Goal: Transaction & Acquisition: Download file/media

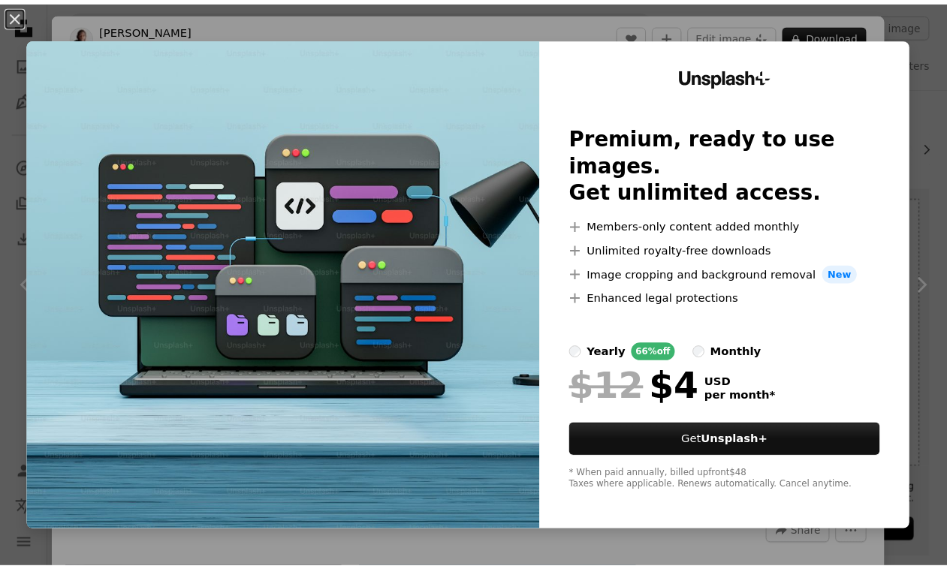
scroll to position [188, 0]
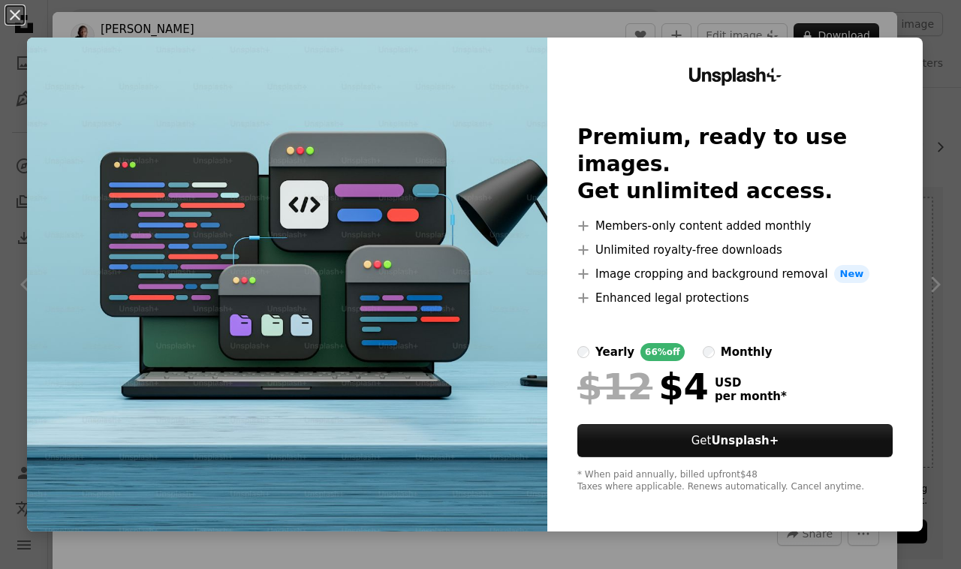
click at [924, 215] on div "An X shape Unsplash+ Premium, ready to use images. Get unlimited access. A plus…" at bounding box center [480, 284] width 961 height 569
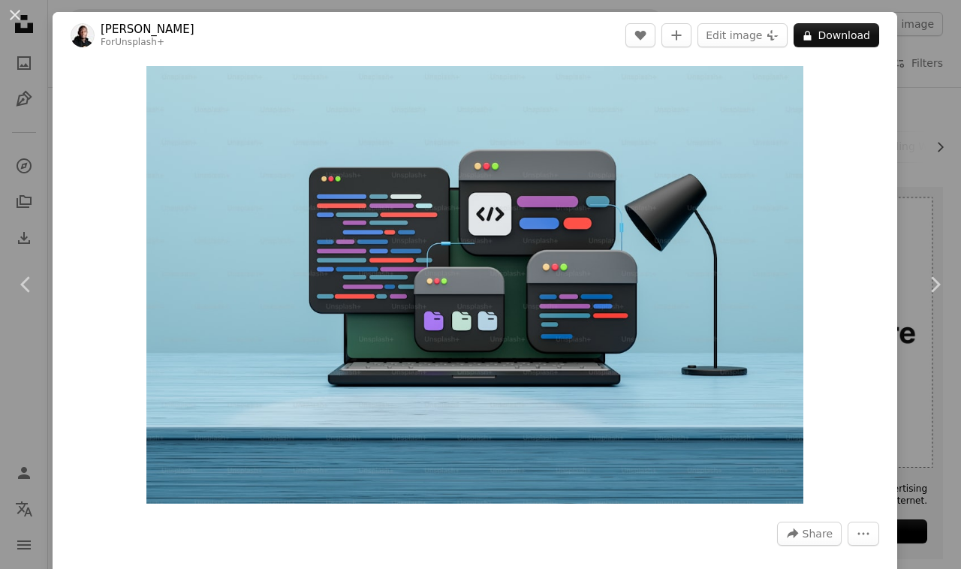
click at [907, 209] on div "An X shape Chevron left Chevron right [PERSON_NAME] For Unsplash+ A heart A plu…" at bounding box center [480, 284] width 961 height 569
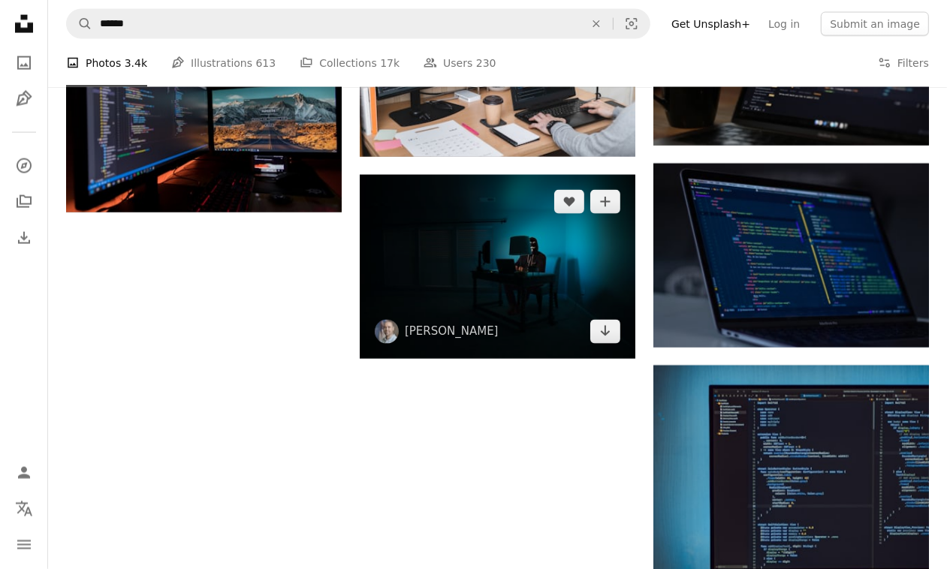
scroll to position [1631, 0]
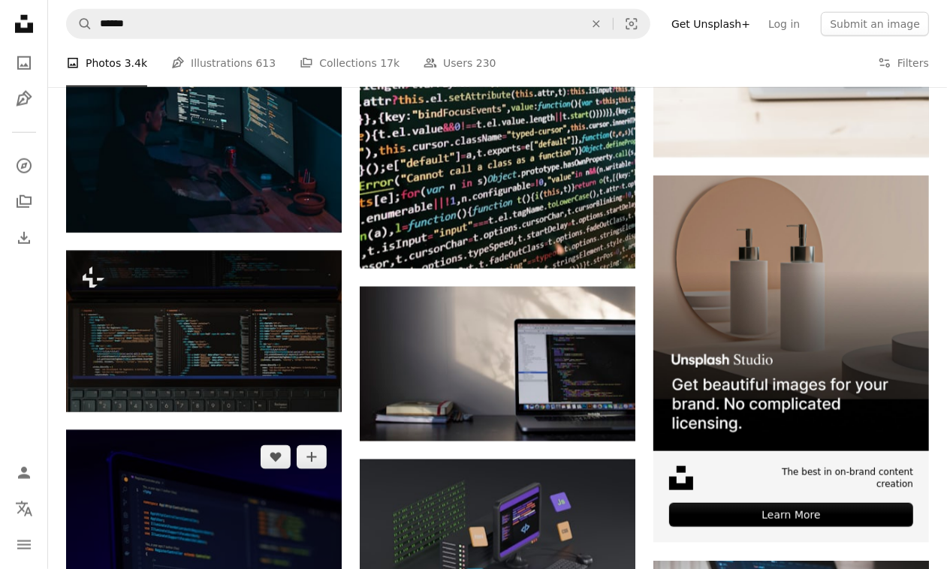
scroll to position [5009, 0]
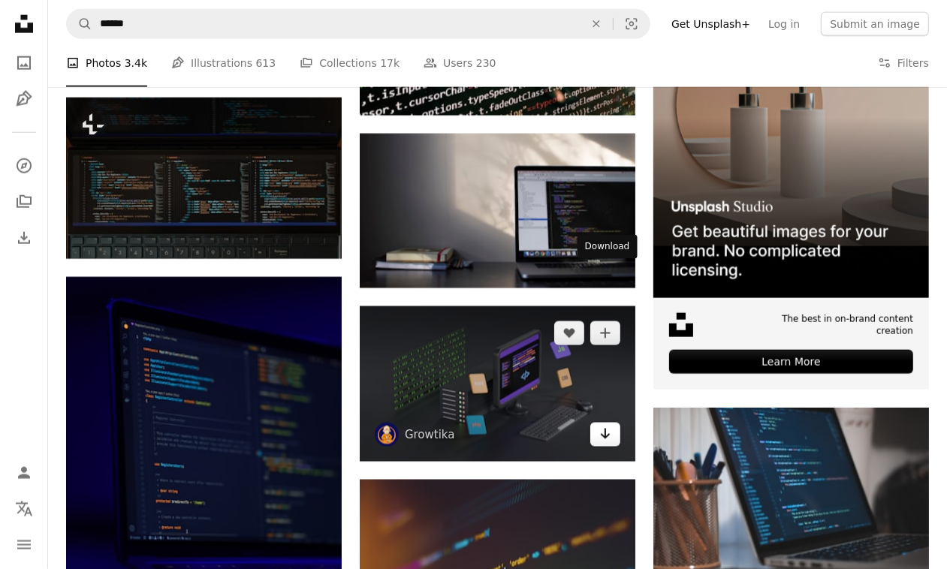
click at [604, 425] on icon "Arrow pointing down" at bounding box center [605, 434] width 12 height 18
